Goal: Information Seeking & Learning: Find specific fact

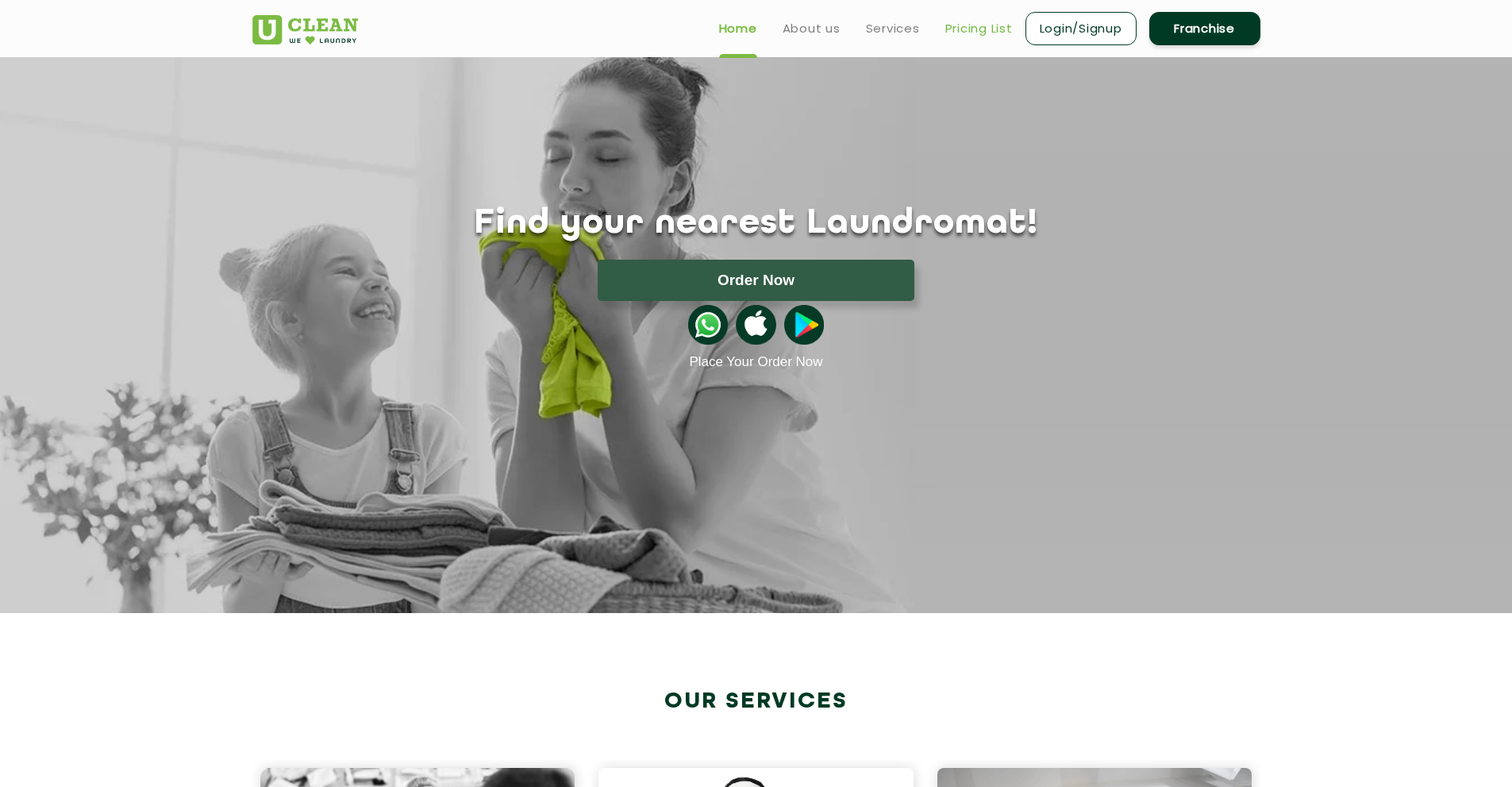
click at [970, 24] on link "Pricing List" at bounding box center [978, 28] width 68 height 19
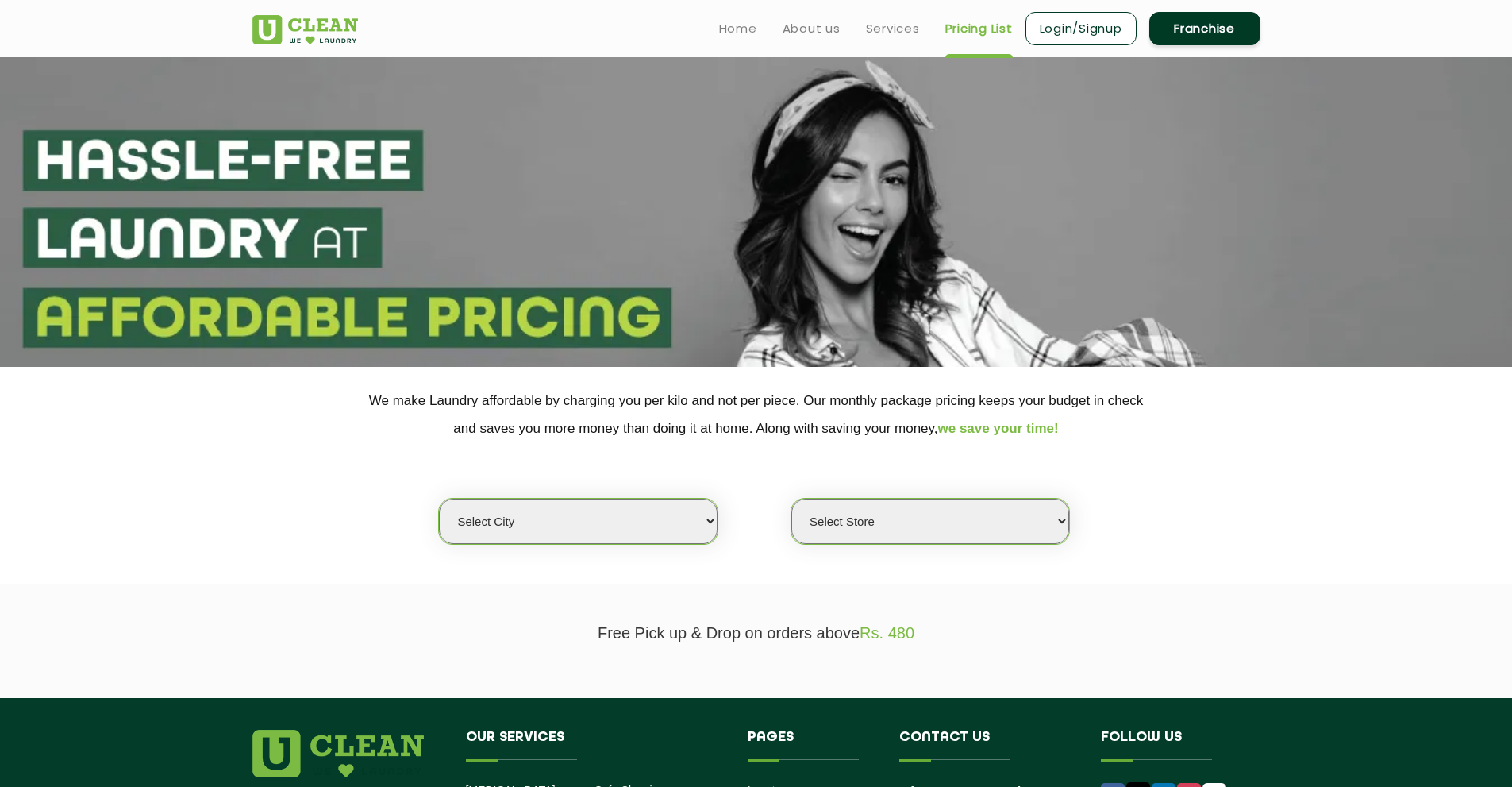
click at [558, 520] on select "Select city [GEOGRAPHIC_DATA] [GEOGRAPHIC_DATA] [GEOGRAPHIC_DATA] [GEOGRAPHIC_D…" at bounding box center [578, 521] width 278 height 45
click at [439, 499] on select "Select city [GEOGRAPHIC_DATA] [GEOGRAPHIC_DATA] [GEOGRAPHIC_DATA] [GEOGRAPHIC_D…" at bounding box center [578, 521] width 278 height 45
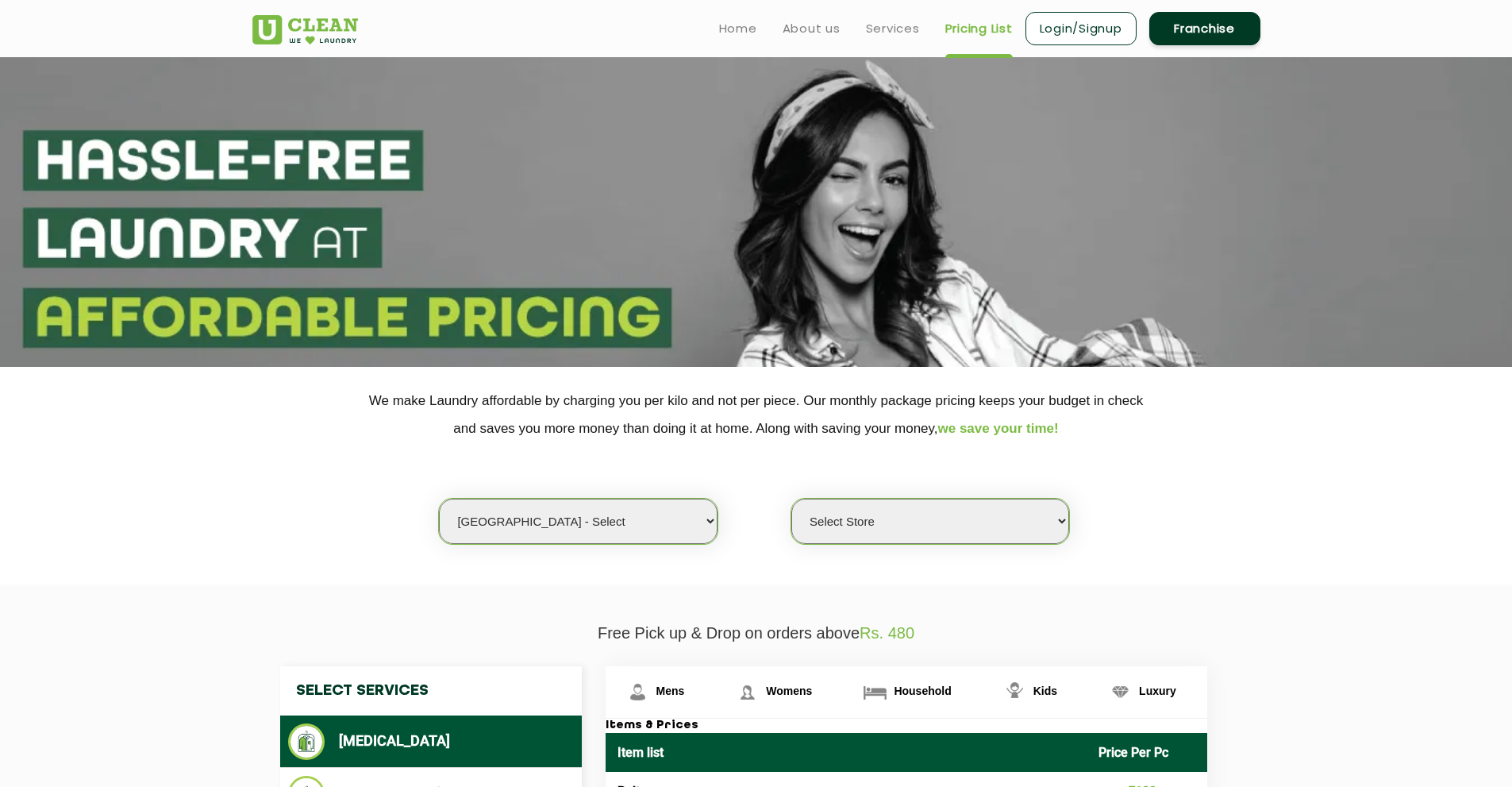
click at [886, 515] on select "Select Store UClean Select Bandra" at bounding box center [930, 521] width 278 height 45
click at [561, 524] on select "Select city [GEOGRAPHIC_DATA] [GEOGRAPHIC_DATA] [GEOGRAPHIC_DATA] [GEOGRAPHIC_D…" at bounding box center [578, 521] width 278 height 45
select select "16"
click at [439, 499] on select "Select city [GEOGRAPHIC_DATA] [GEOGRAPHIC_DATA] [GEOGRAPHIC_DATA] [GEOGRAPHIC_D…" at bounding box center [578, 521] width 278 height 45
click at [785, 511] on div "Select city [GEOGRAPHIC_DATA] [GEOGRAPHIC_DATA] [GEOGRAPHIC_DATA] [GEOGRAPHIC_D…" at bounding box center [756, 493] width 1032 height 103
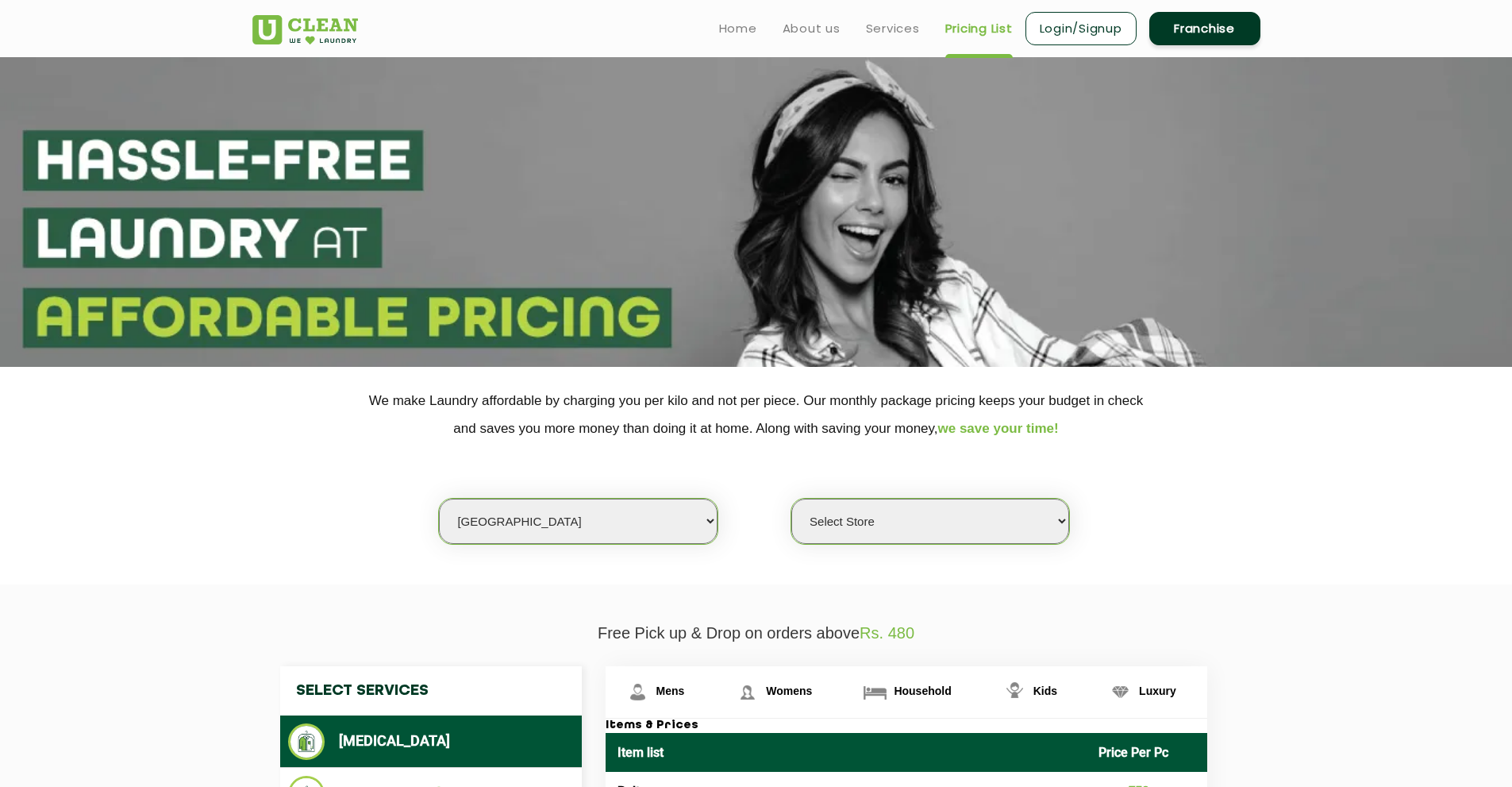
click at [850, 526] on select "Select Store UClean Deonar UClean LBS Marg UClean Chembur UClean Worli UClean […" at bounding box center [930, 521] width 278 height 45
select select "474"
click at [791, 499] on select "Select Store UClean Deonar UClean LBS Marg UClean Chembur UClean Worli UClean […" at bounding box center [930, 521] width 278 height 45
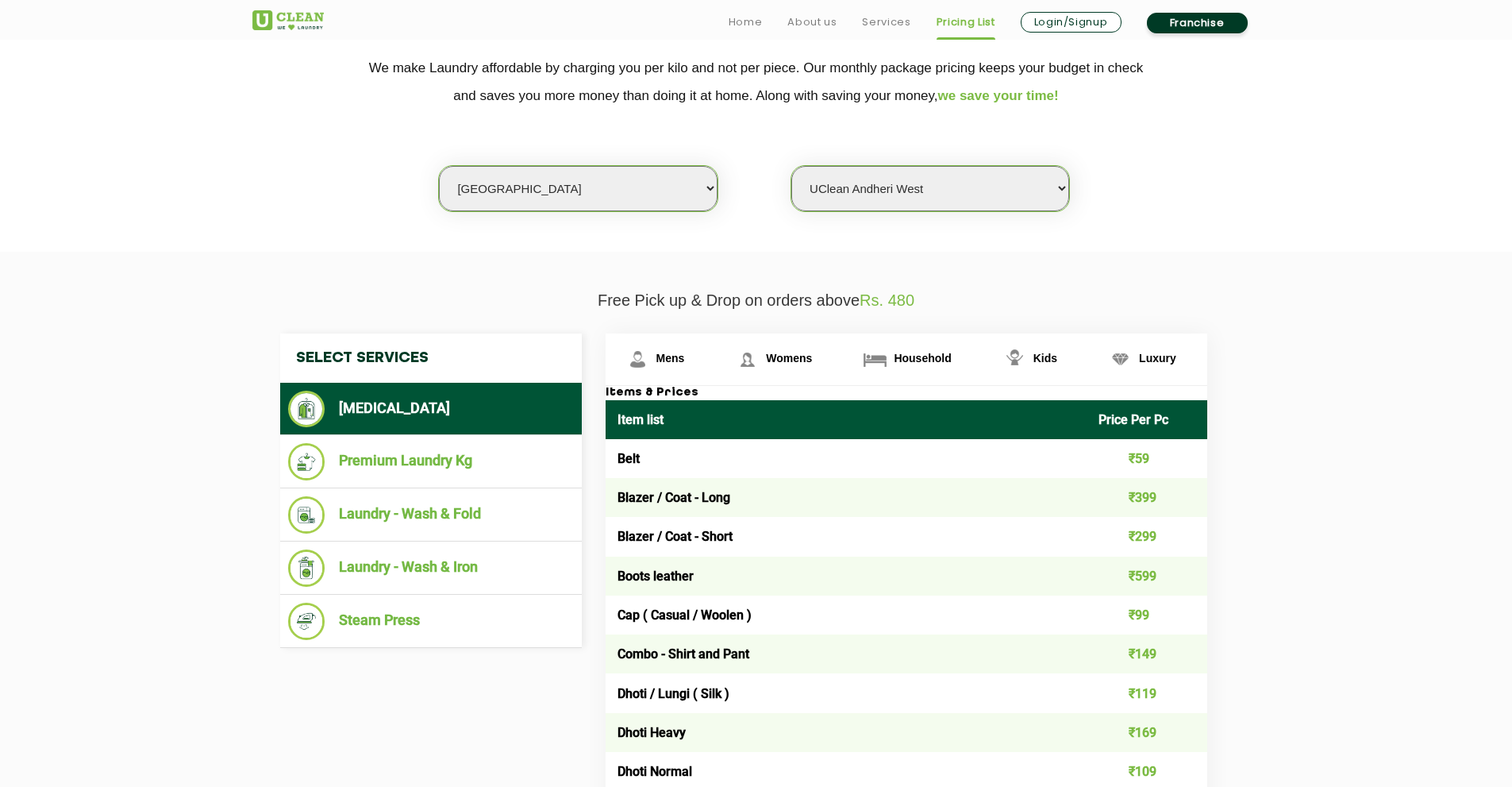
scroll to position [397, 0]
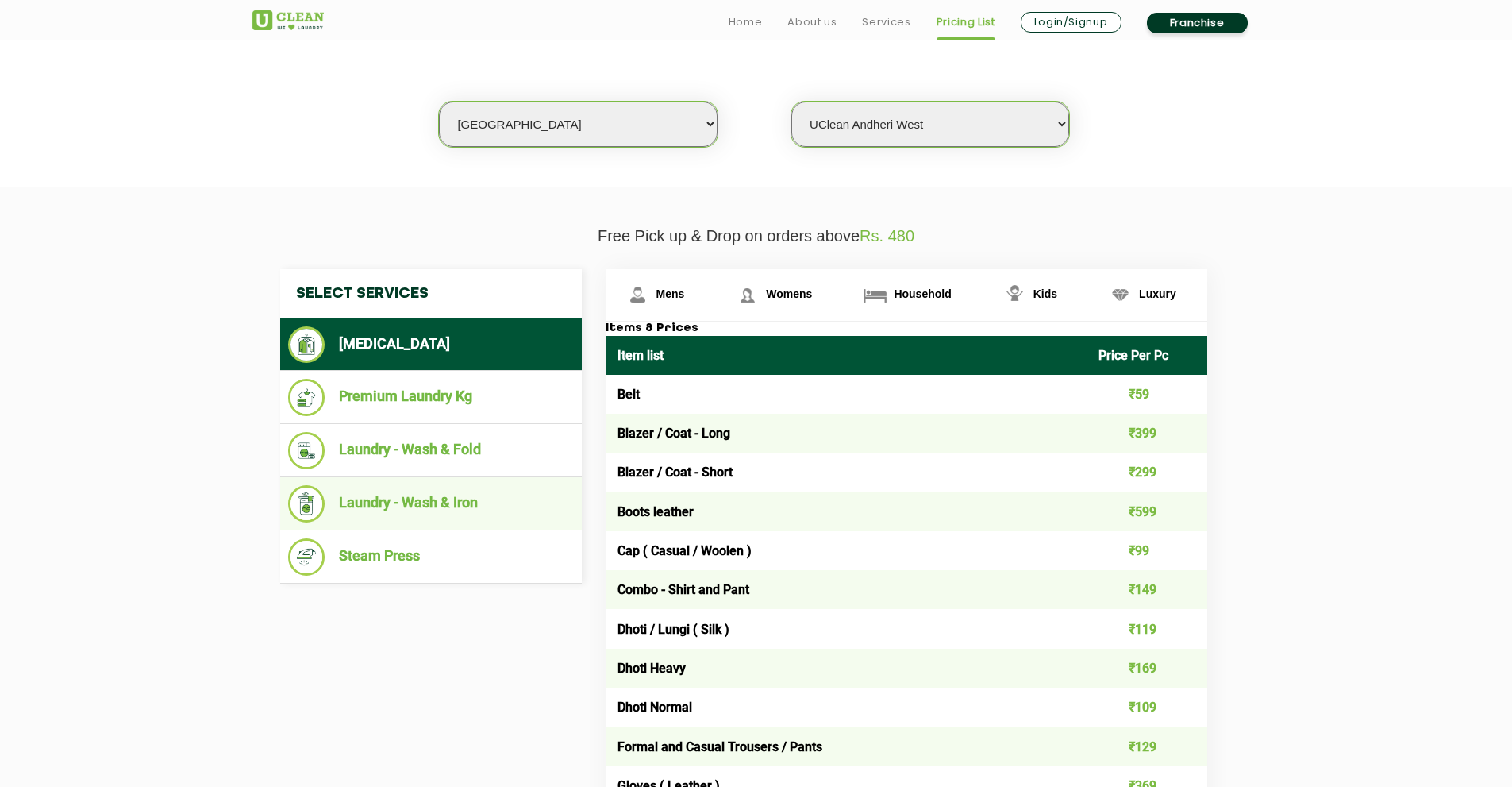
click at [474, 505] on li "Laundry - Wash & Iron" at bounding box center [431, 503] width 286 height 37
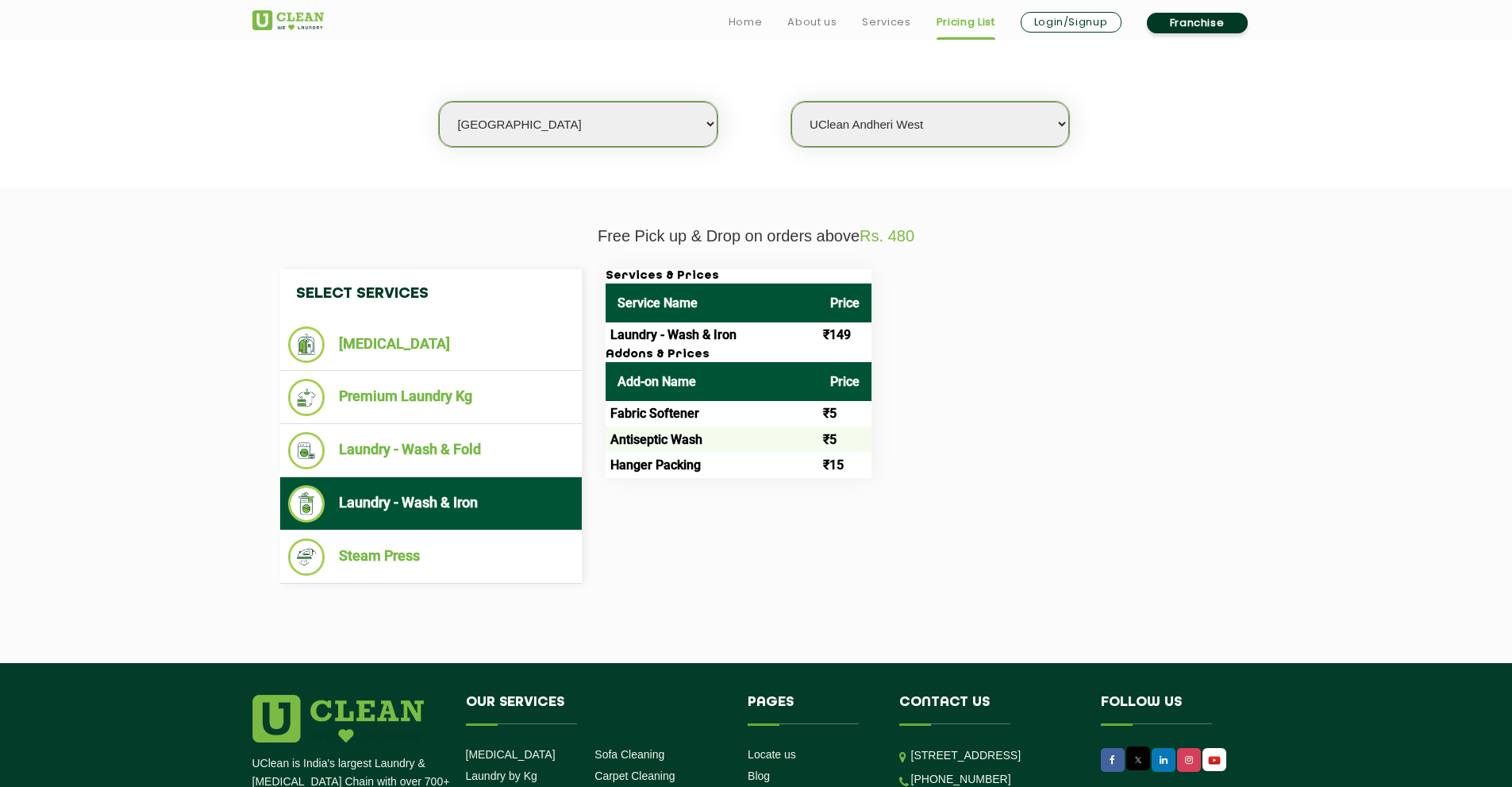
click at [650, 338] on td "Laundry - Wash & Iron" at bounding box center [712, 335] width 212 height 25
click at [390, 442] on li "Laundry - Wash & Fold" at bounding box center [431, 450] width 286 height 37
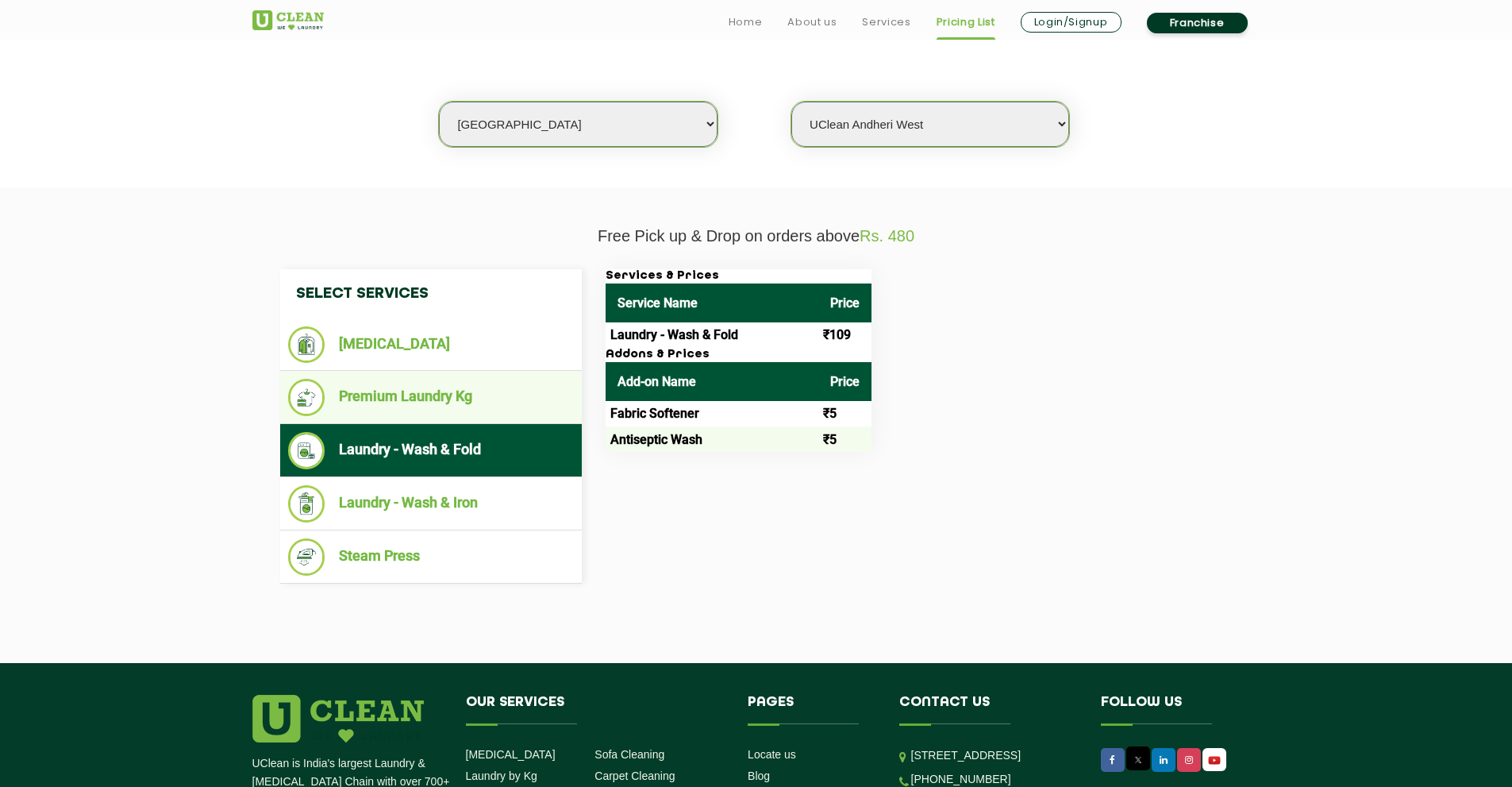
click at [418, 397] on li "Premium Laundry Kg" at bounding box center [431, 397] width 286 height 37
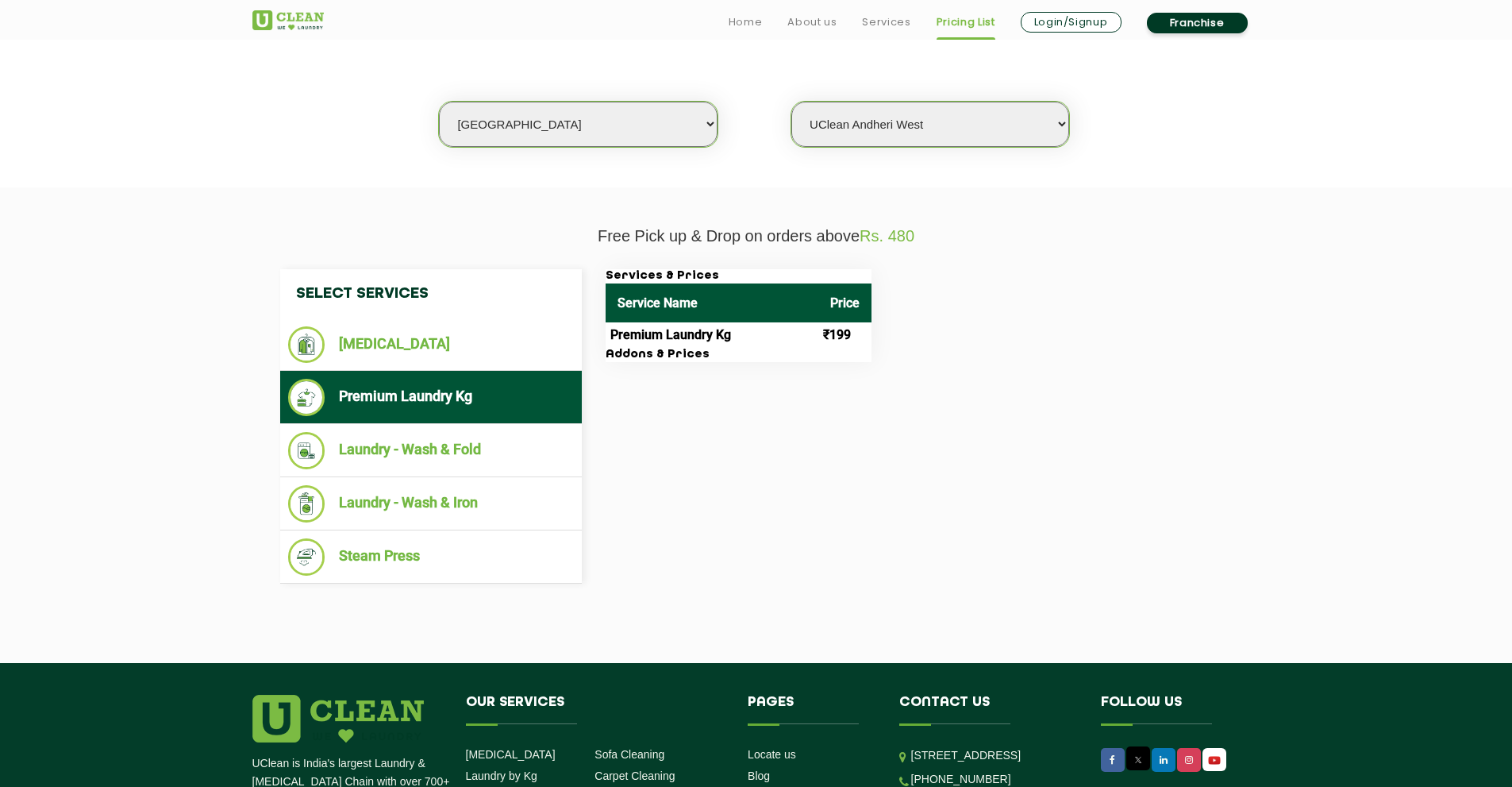
click at [663, 350] on h3 "Addons & Prices" at bounding box center [738, 355] width 266 height 14
click at [360, 350] on li "[MEDICAL_DATA]" at bounding box center [431, 345] width 286 height 37
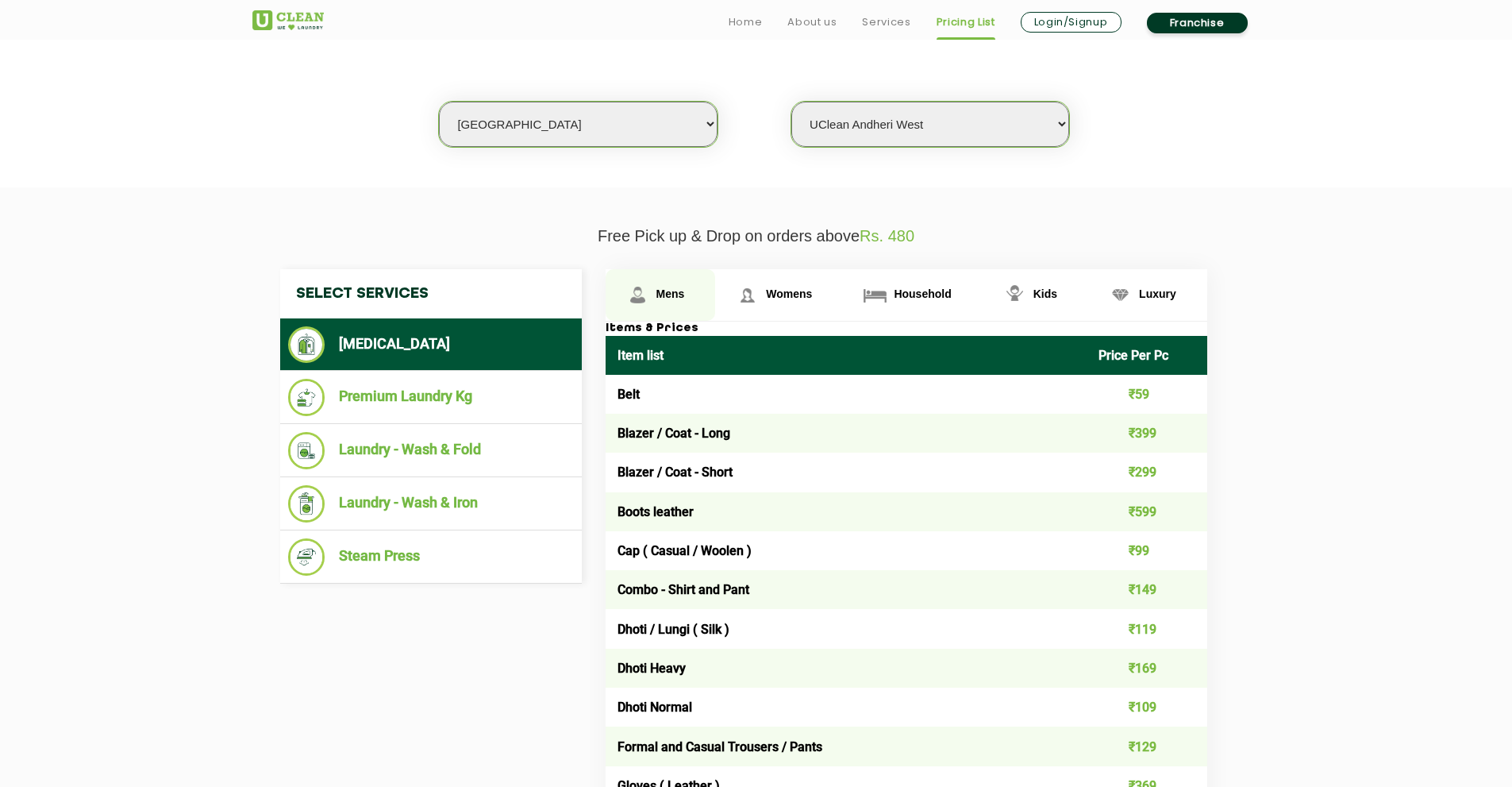
click at [659, 288] on span "Mens" at bounding box center [670, 294] width 29 height 13
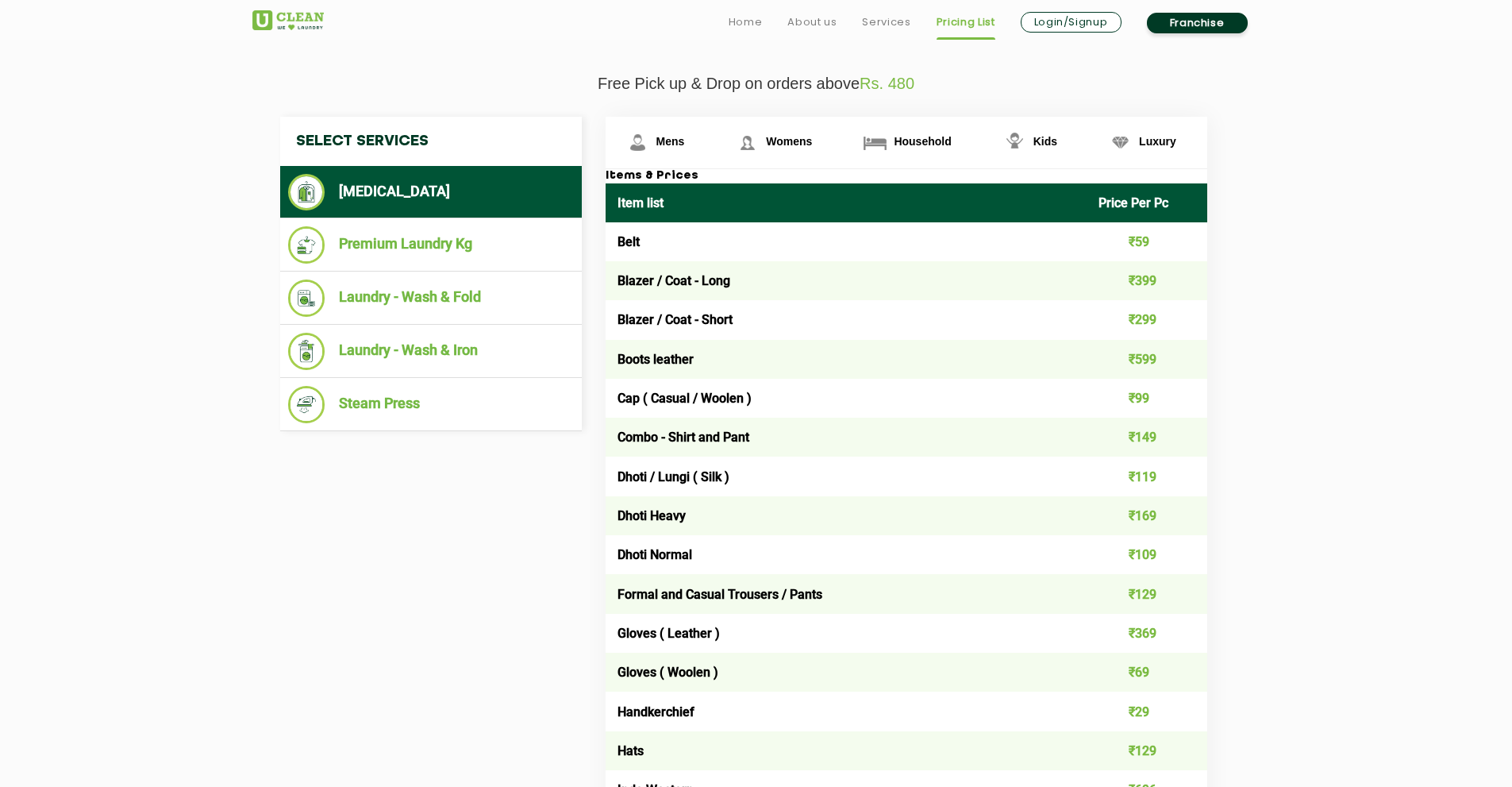
scroll to position [556, 0]
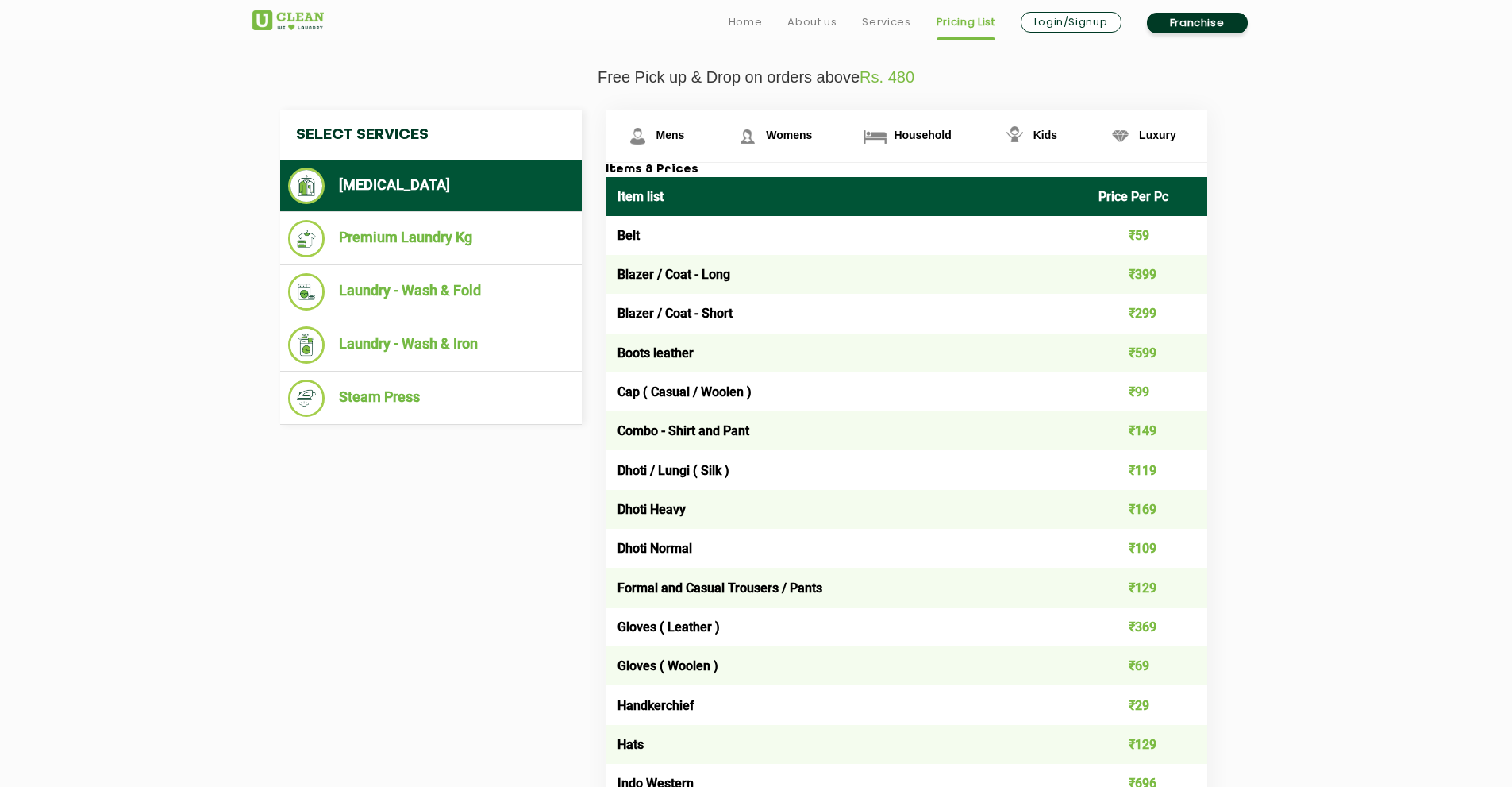
click at [1139, 431] on td "₹149" at bounding box center [1147, 430] width 121 height 39
click at [682, 431] on td "Combo - Shirt and Pant" at bounding box center [846, 430] width 482 height 39
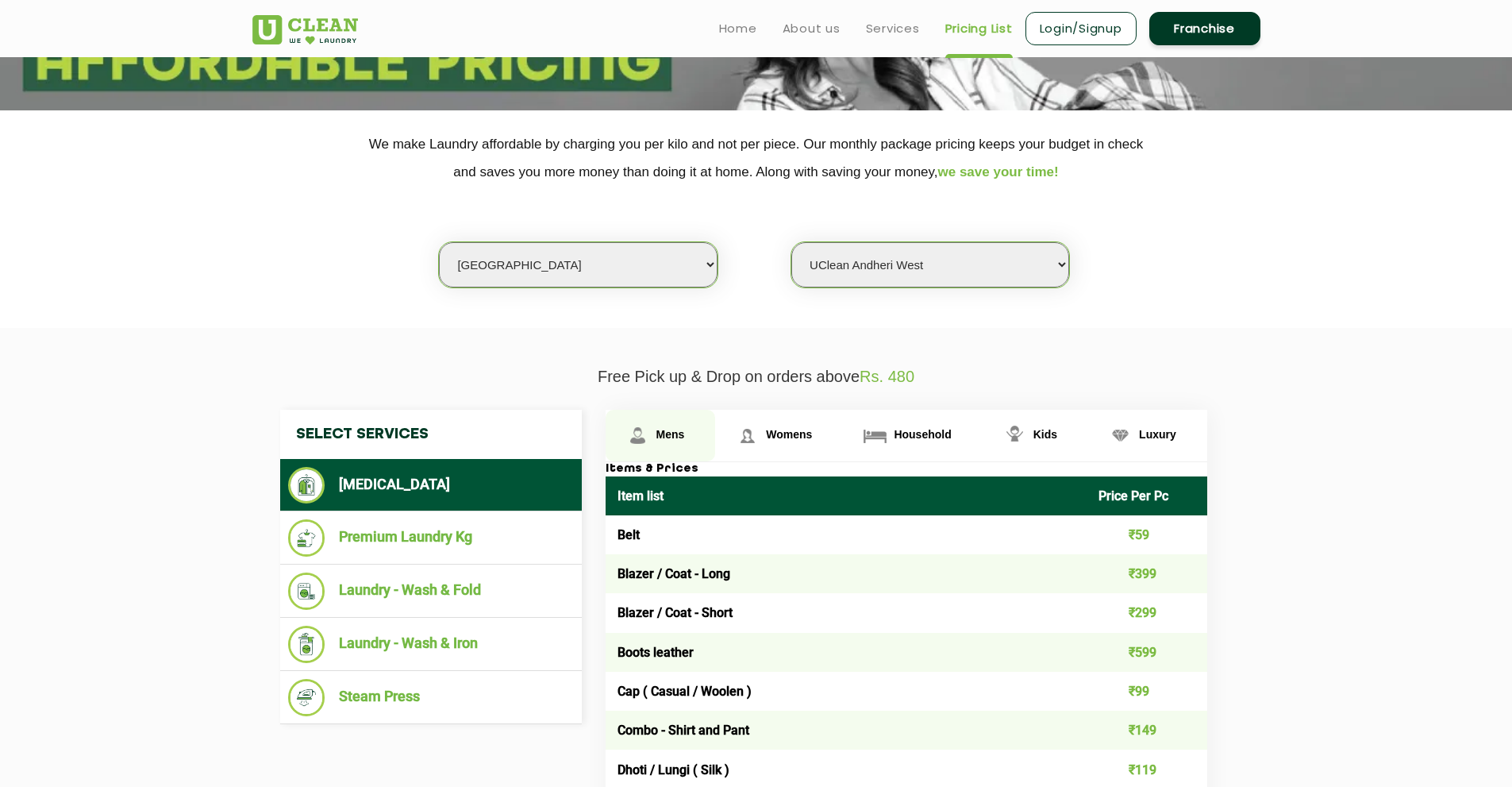
scroll to position [239, 0]
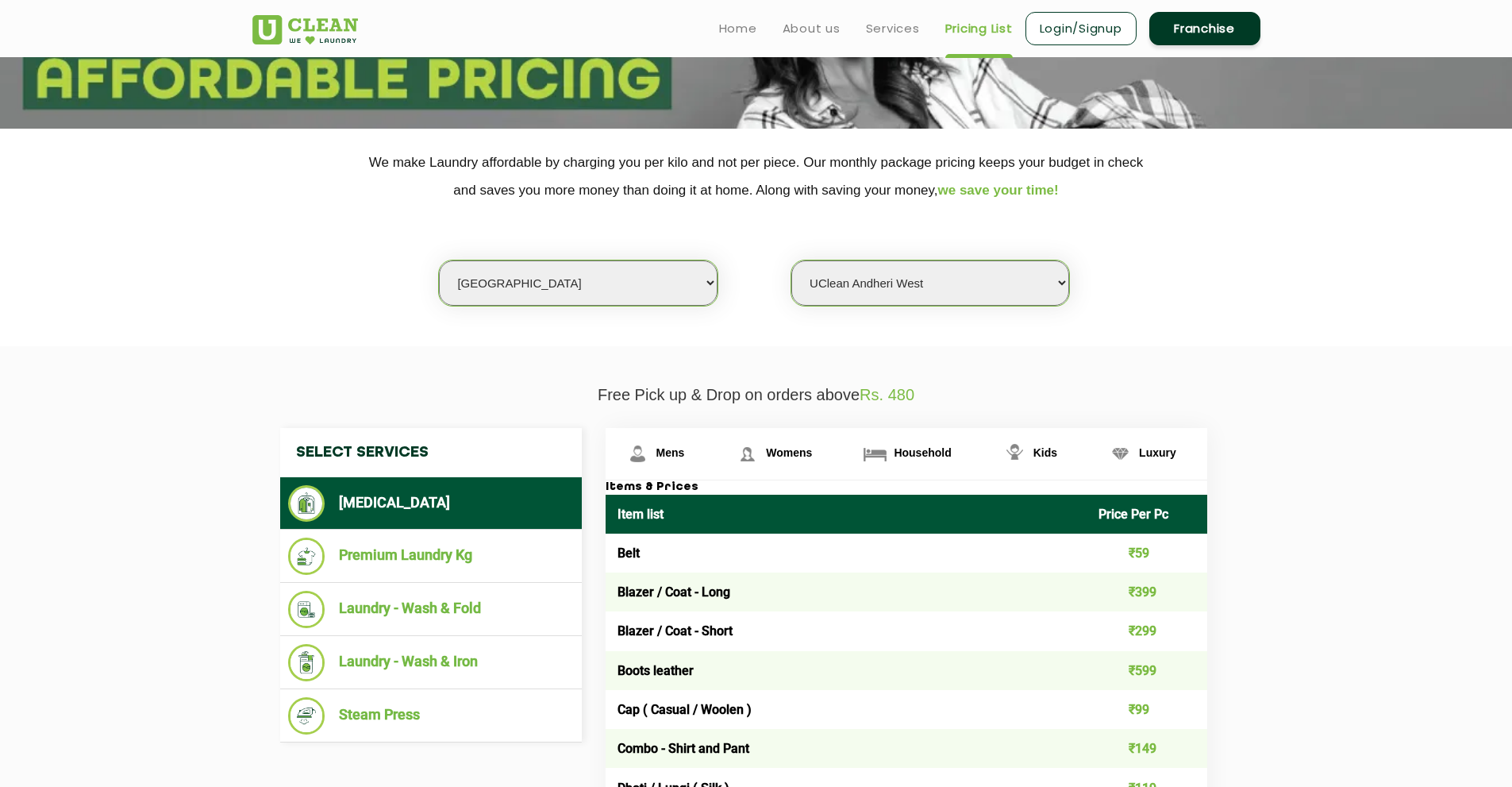
click at [523, 281] on select "Select city [GEOGRAPHIC_DATA] [GEOGRAPHIC_DATA] [GEOGRAPHIC_DATA] [GEOGRAPHIC_D…" at bounding box center [578, 283] width 278 height 45
select select "14"
click at [439, 260] on select "Select city [GEOGRAPHIC_DATA] [GEOGRAPHIC_DATA] [GEOGRAPHIC_DATA] [GEOGRAPHIC_D…" at bounding box center [578, 283] width 278 height 45
click at [878, 284] on select "Select Store UClean Aliganj UClean Hazratganj [GEOGRAPHIC_DATA] [GEOGRAPHIC_DAT…" at bounding box center [930, 283] width 278 height 45
select select "279"
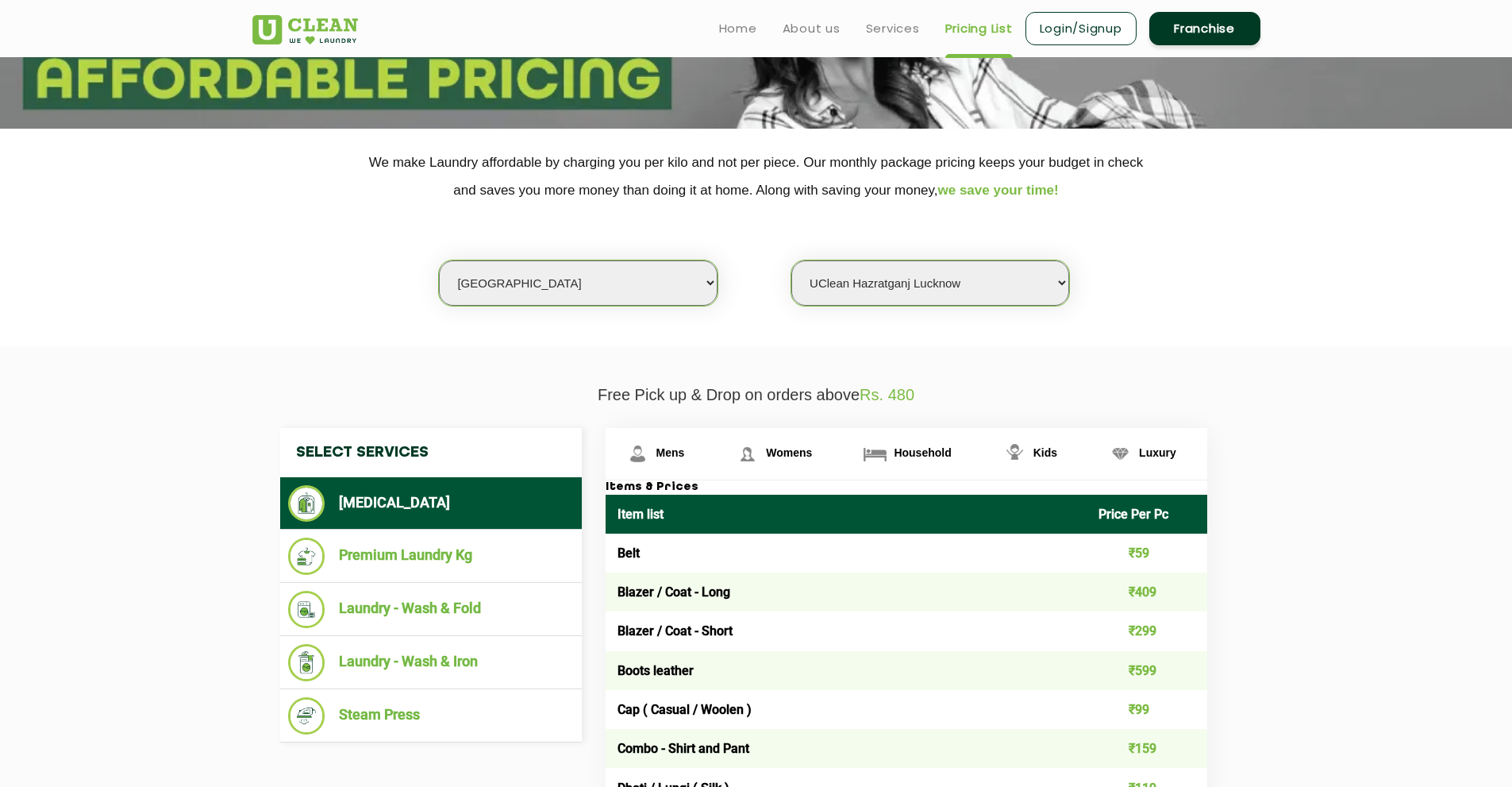
click at [791, 260] on select "Select Store UClean Aliganj UClean Hazratganj [GEOGRAPHIC_DATA] [GEOGRAPHIC_DAT…" at bounding box center [930, 283] width 278 height 45
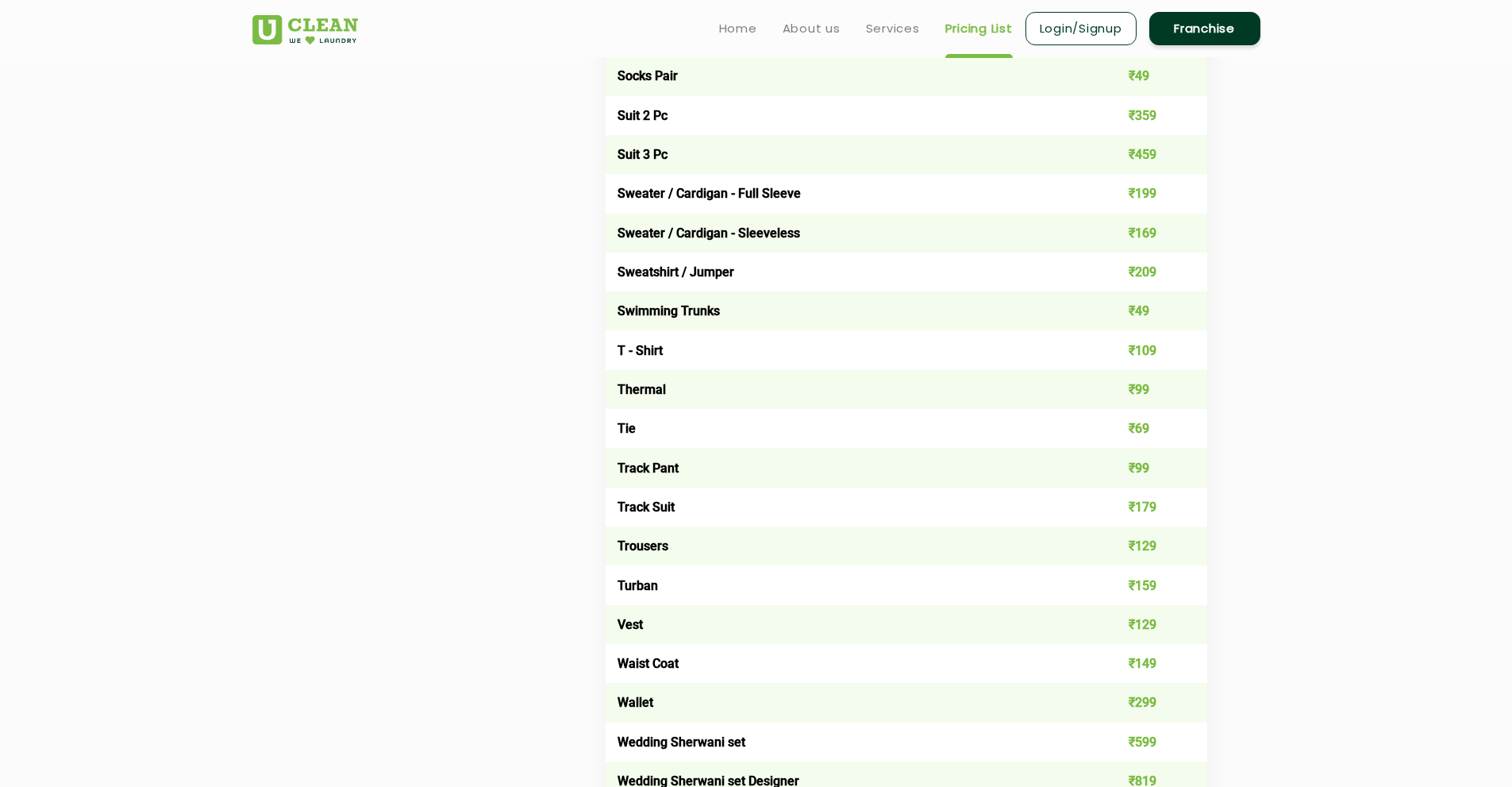
scroll to position [2285, 0]
